Goal: Information Seeking & Learning: Learn about a topic

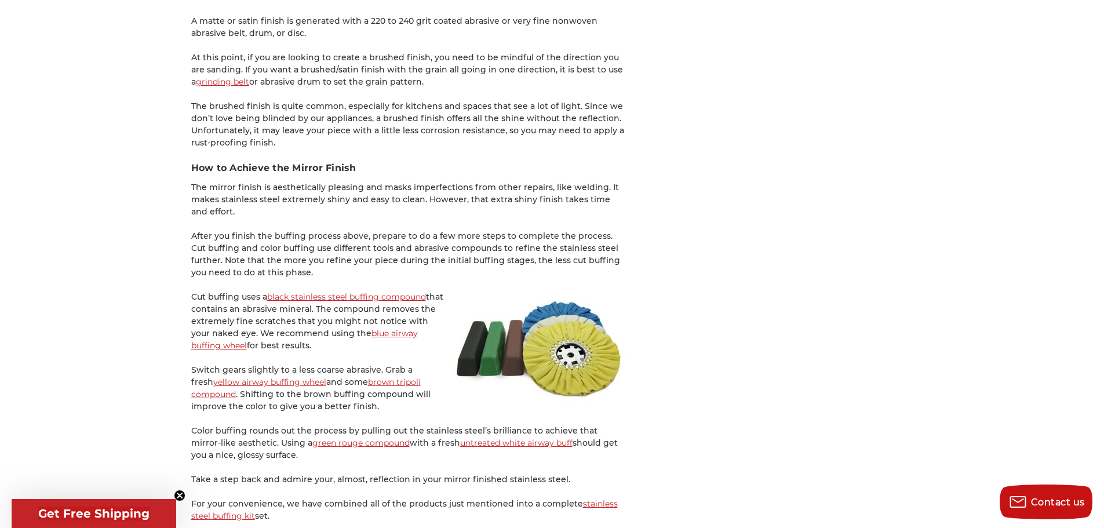
scroll to position [1855, 0]
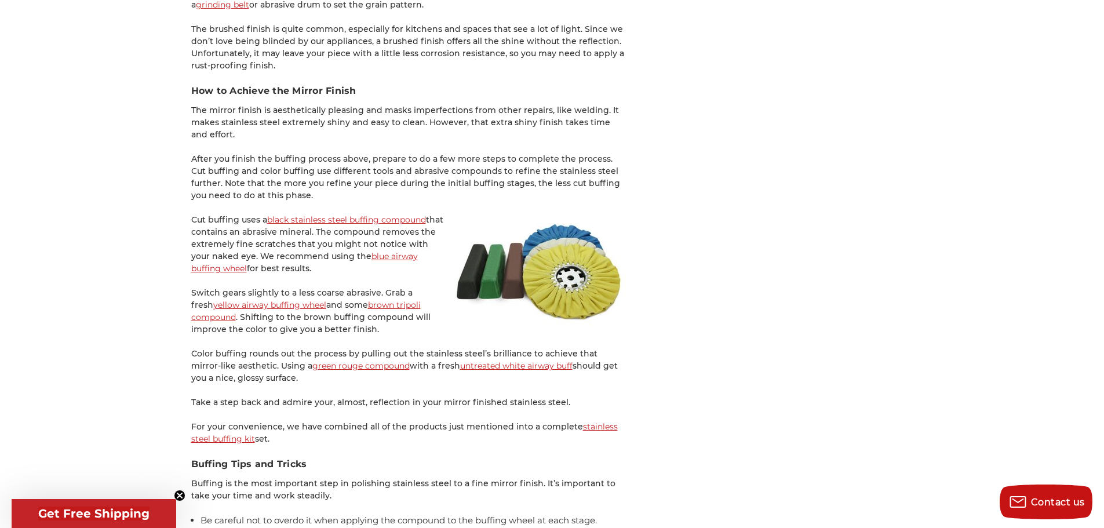
click at [262, 249] on p "Cut buffing uses a black stainless steel buffing compound that contains an abra…" at bounding box center [408, 244] width 435 height 61
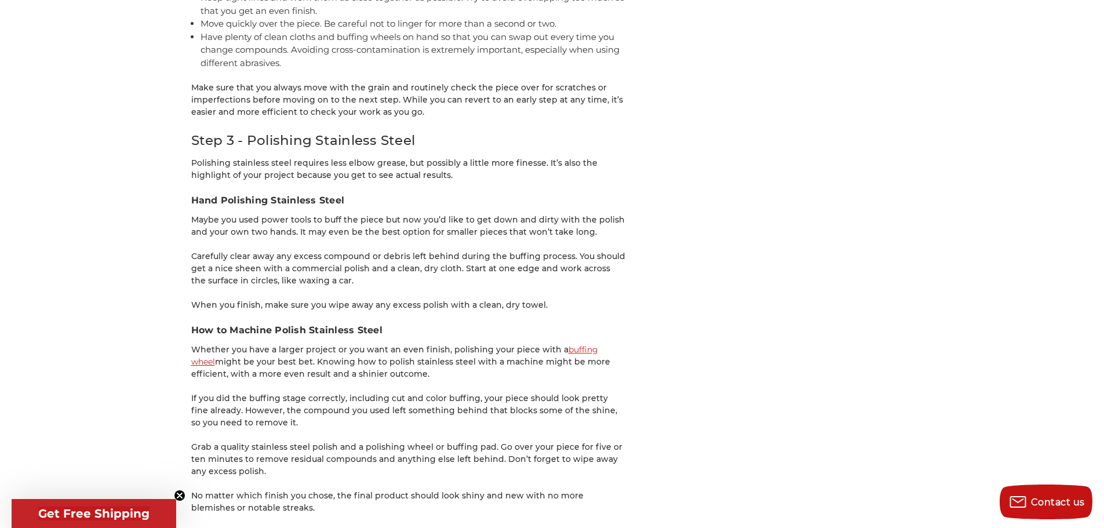
scroll to position [2493, 0]
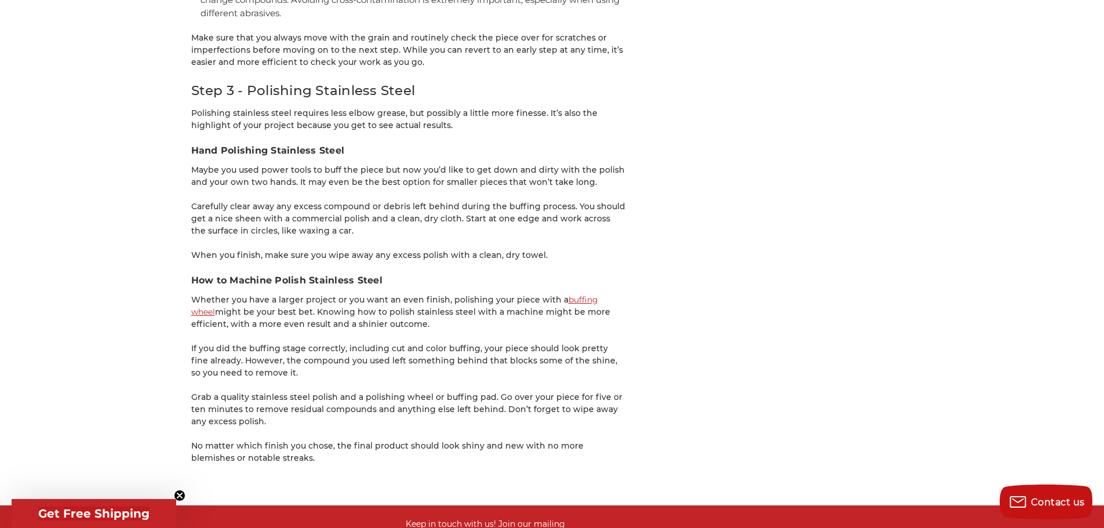
click at [324, 179] on p "Maybe you used power tools to buff the piece but now you’d like to get down and…" at bounding box center [408, 176] width 435 height 24
click at [339, 187] on p "Maybe you used power tools to buff the piece but now you’d like to get down and…" at bounding box center [408, 176] width 435 height 24
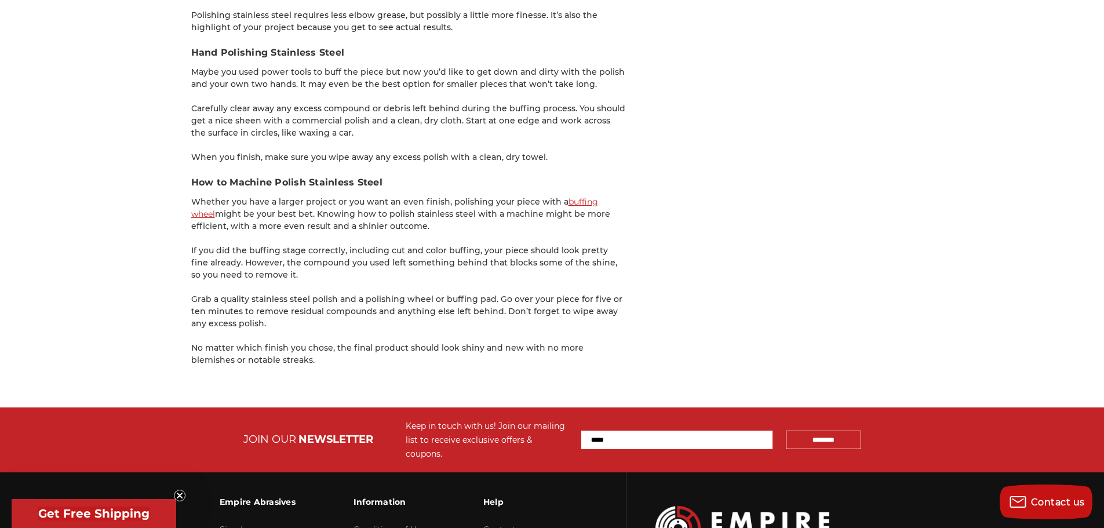
scroll to position [2608, 0]
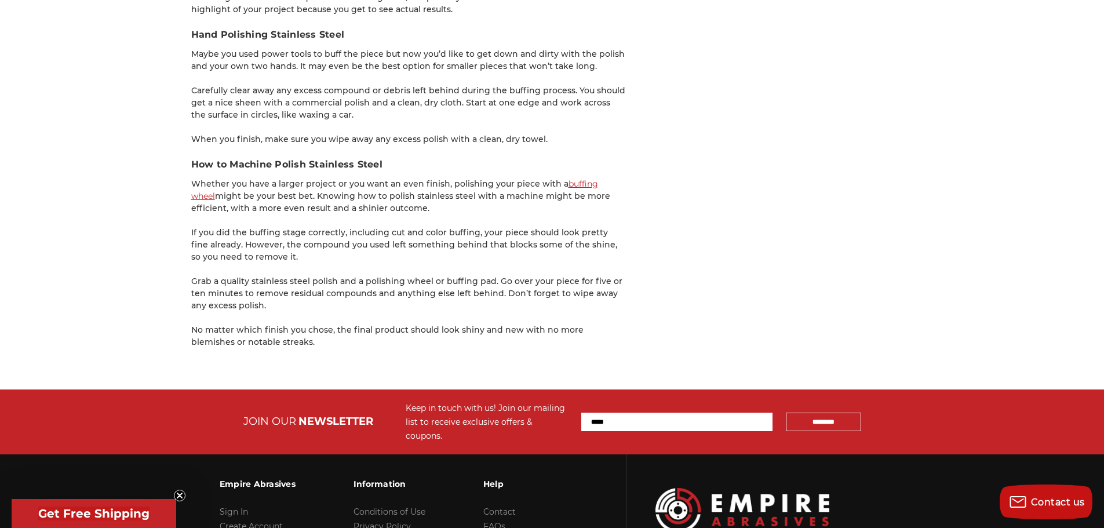
drag, startPoint x: 362, startPoint y: 199, endPoint x: 409, endPoint y: 206, distance: 46.8
click at [374, 199] on p "Whether you have a larger project or you want an even finish, polishing your pi…" at bounding box center [408, 196] width 435 height 37
click at [463, 206] on p "Whether you have a larger project or you want an even finish, polishing your pi…" at bounding box center [408, 196] width 435 height 37
drag, startPoint x: 331, startPoint y: 185, endPoint x: 319, endPoint y: 201, distance: 19.8
click at [330, 186] on p "Whether you have a larger project or you want an even finish, polishing your pi…" at bounding box center [408, 196] width 435 height 37
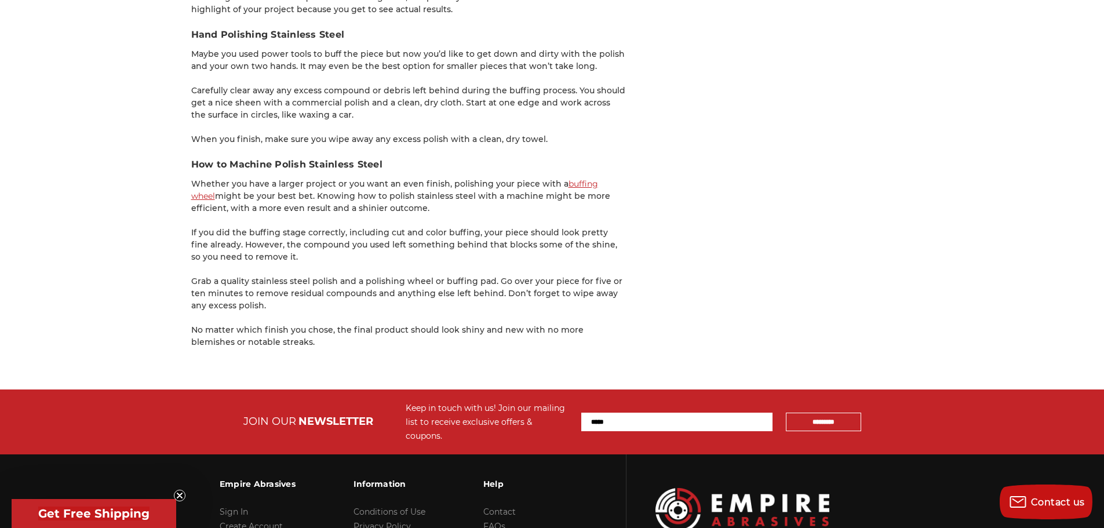
click at [434, 214] on p "Whether you have a larger project or you want an even finish, polishing your pi…" at bounding box center [408, 196] width 435 height 37
click at [368, 201] on p "Whether you have a larger project or you want an even finish, polishing your pi…" at bounding box center [408, 196] width 435 height 37
click at [355, 242] on p "If you did the buffing stage correctly, including cut and color buffing, your p…" at bounding box center [408, 245] width 435 height 37
click at [354, 232] on p "If you did the buffing stage correctly, including cut and color buffing, your p…" at bounding box center [408, 245] width 435 height 37
click at [274, 228] on p "If you did the buffing stage correctly, including cut and color buffing, your p…" at bounding box center [408, 245] width 435 height 37
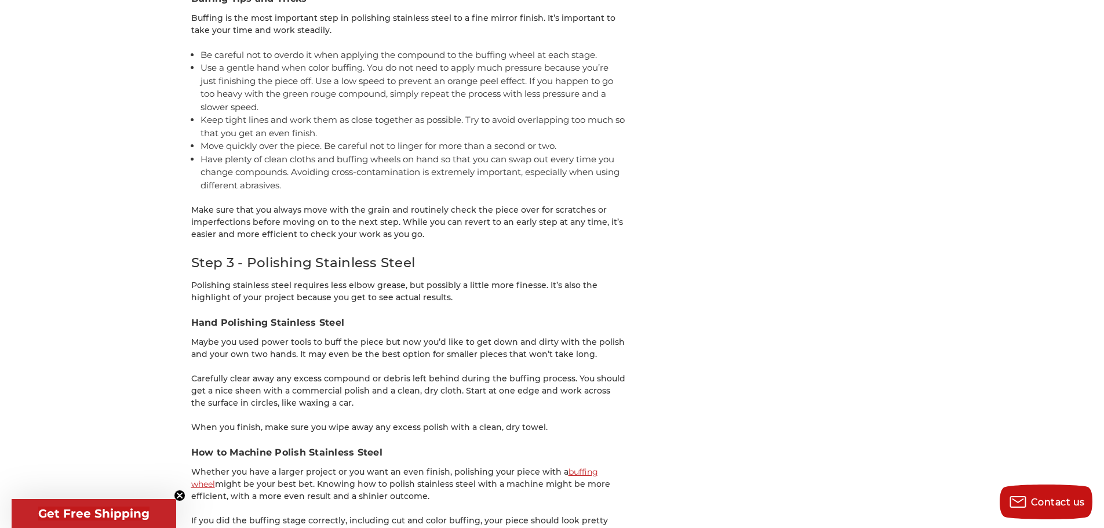
scroll to position [2319, 0]
drag, startPoint x: 354, startPoint y: 179, endPoint x: 354, endPoint y: 166, distance: 12.2
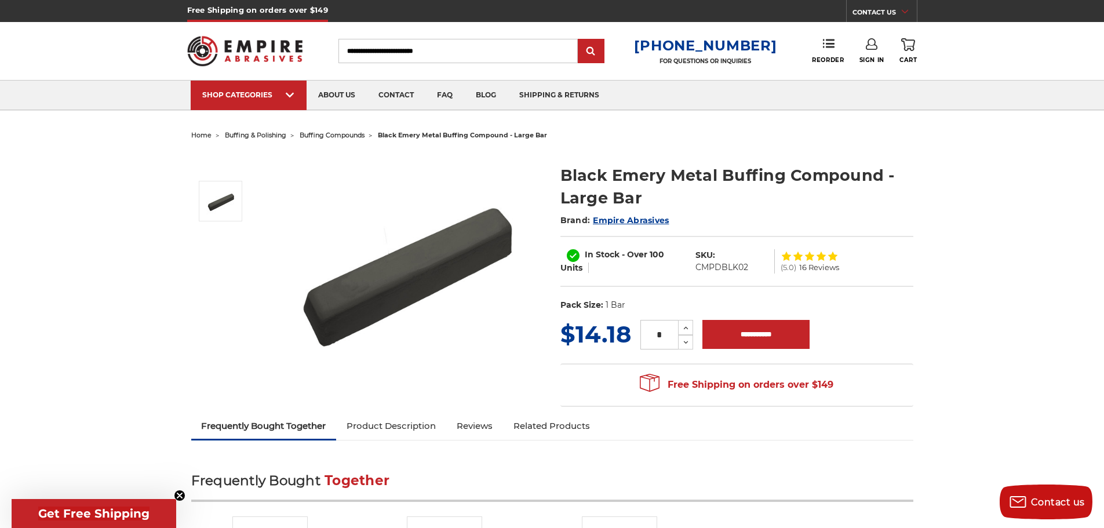
drag, startPoint x: 692, startPoint y: 180, endPoint x: 655, endPoint y: 180, distance: 37.1
click at [689, 180] on h1 "Black Emery Metal Buffing Compound - Large Bar" at bounding box center [737, 186] width 353 height 45
click at [632, 180] on h1 "Black Emery Metal Buffing Compound - Large Bar" at bounding box center [737, 186] width 353 height 45
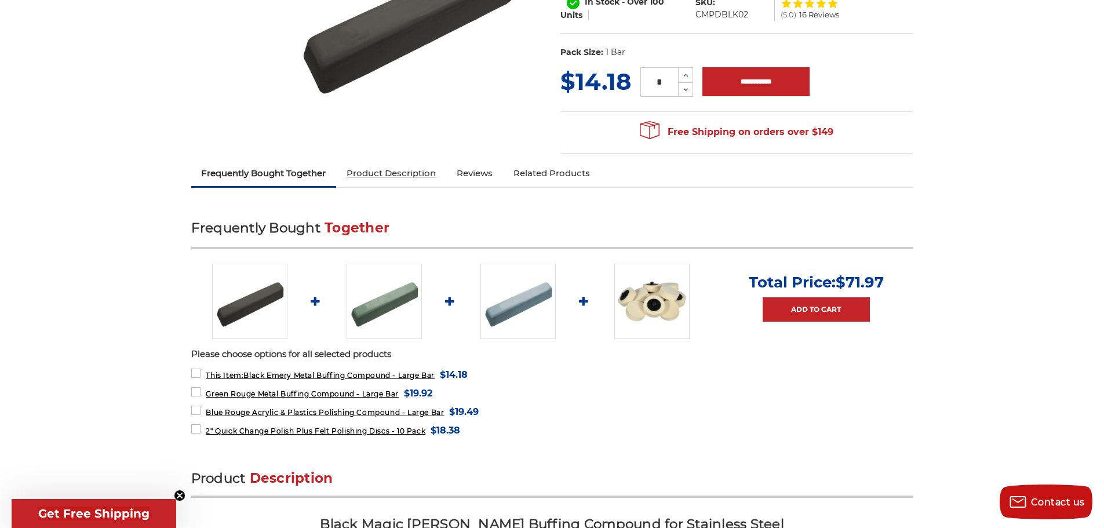
scroll to position [232, 0]
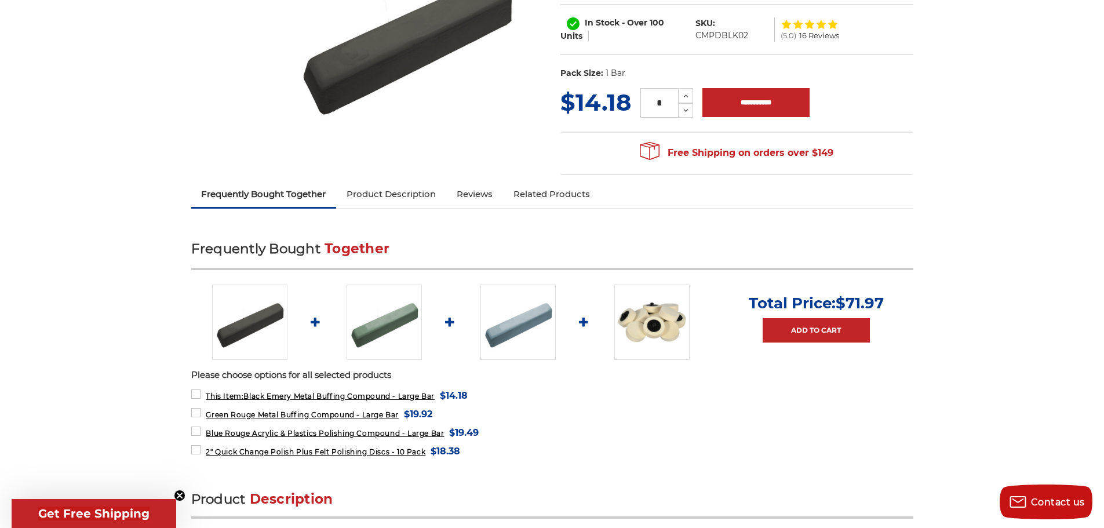
click at [410, 195] on link "Product Description" at bounding box center [391, 194] width 110 height 26
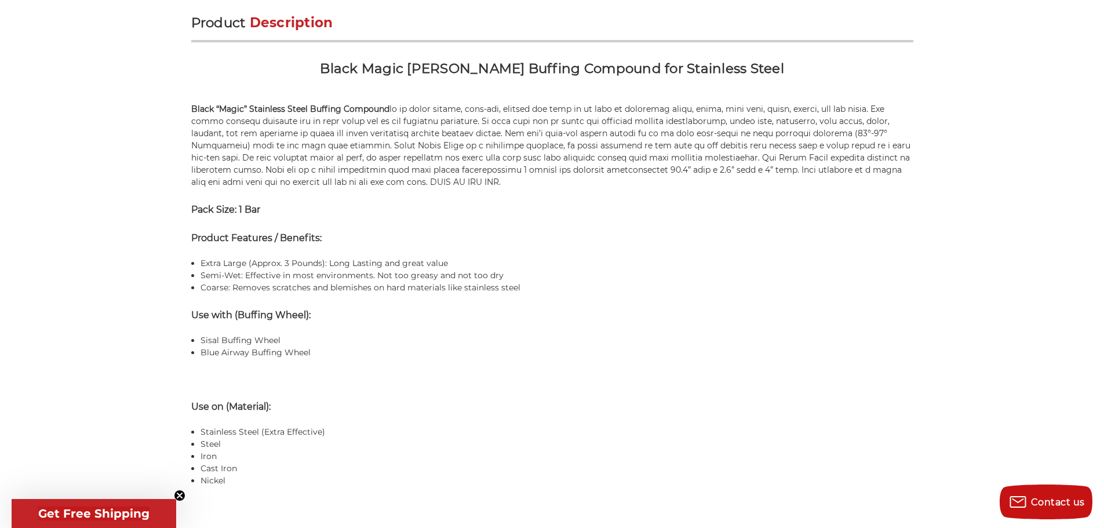
scroll to position [710, 0]
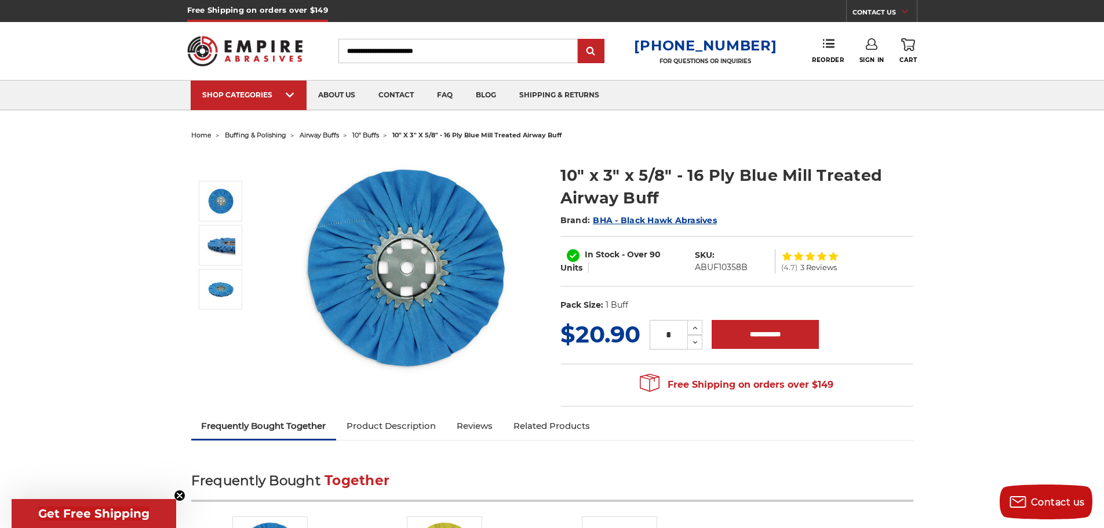
click at [636, 195] on h1 "10" x 3" x 5/8" - 16 Ply Blue Mill Treated Airway Buff" at bounding box center [737, 186] width 353 height 45
click at [602, 196] on h1 "10" x 3" x 5/8" - 16 Ply Blue Mill Treated Airway Buff" at bounding box center [737, 186] width 353 height 45
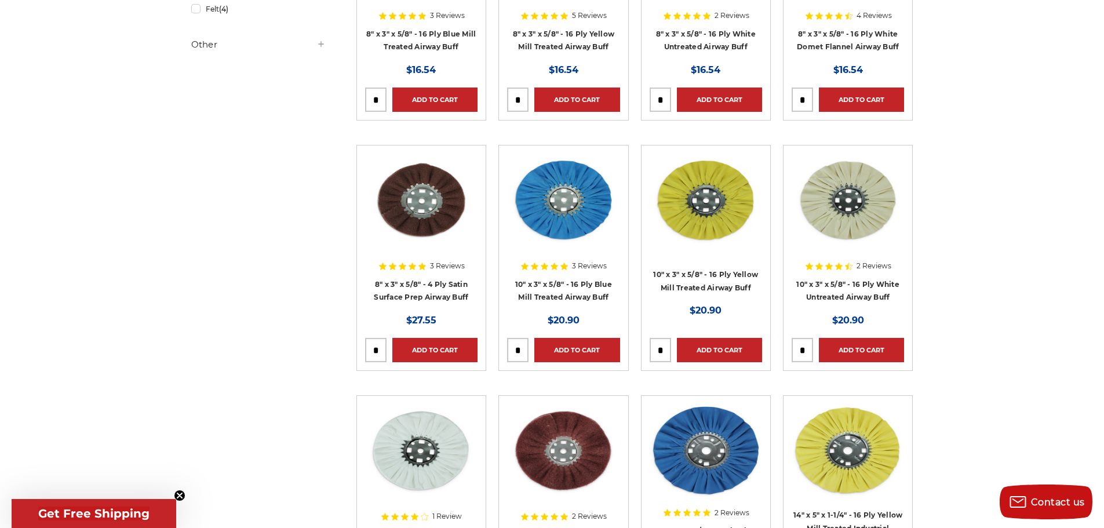
scroll to position [696, 0]
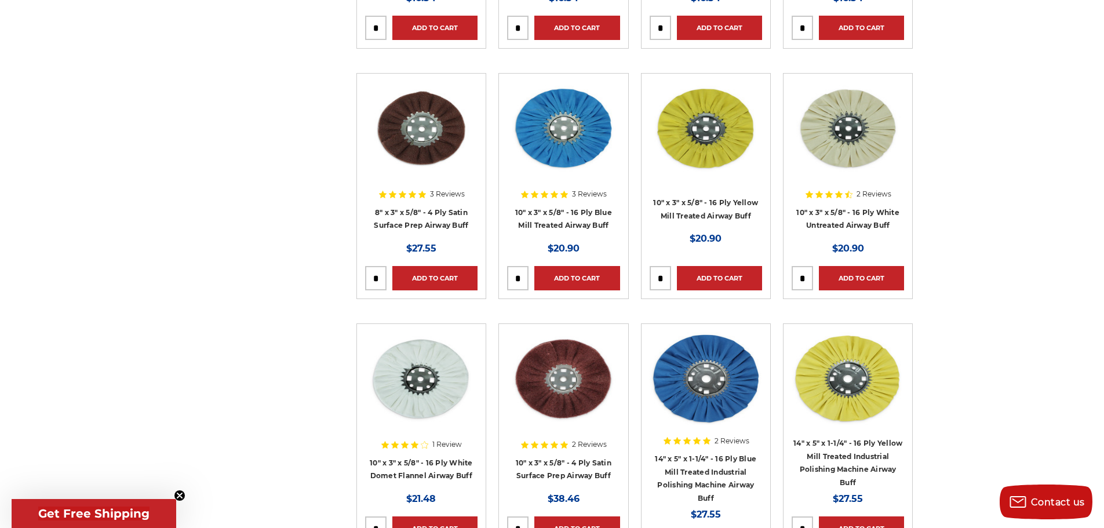
drag, startPoint x: 259, startPoint y: 201, endPoint x: 327, endPoint y: 144, distance: 88.5
